Goal: Check status: Check status

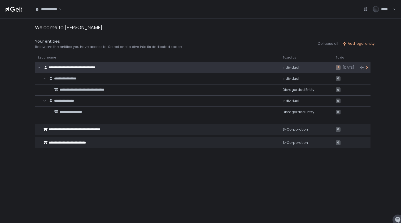
click at [95, 67] on span "**********" at bounding box center [72, 67] width 46 height 3
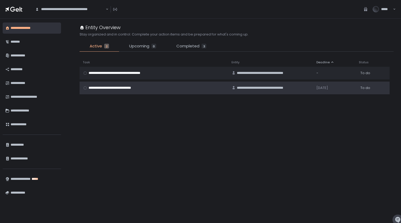
click at [107, 88] on span "**********" at bounding box center [114, 88] width 52 height 5
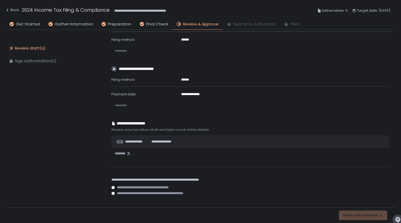
scroll to position [292, 0]
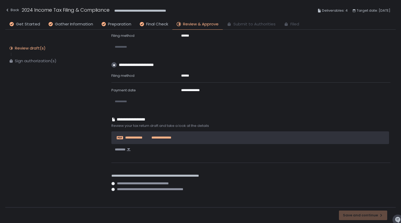
click at [134, 138] on span "**********" at bounding box center [137, 137] width 24 height 5
